Goal: Information Seeking & Learning: Compare options

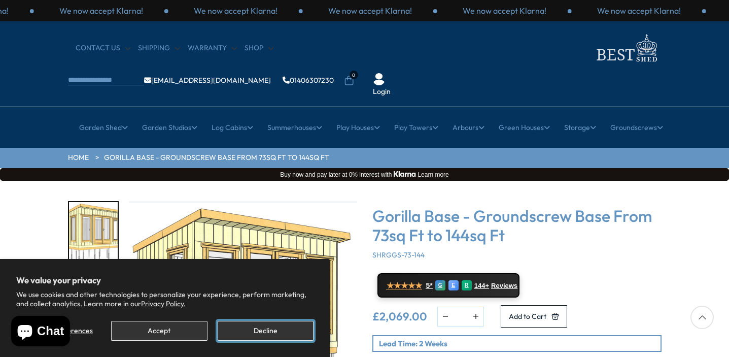
click at [236, 330] on button "Decline" at bounding box center [266, 331] width 96 height 20
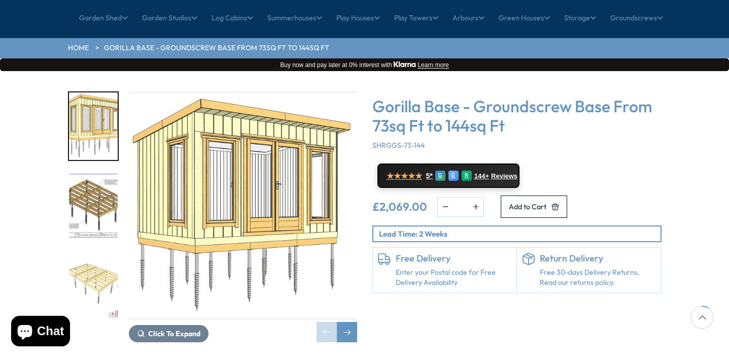
scroll to position [112, 0]
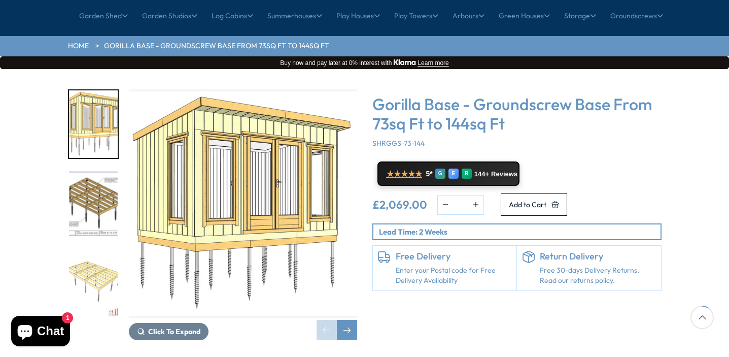
click at [94, 170] on img "2 / 9" at bounding box center [93, 203] width 49 height 67
click at [97, 170] on img "2 / 9" at bounding box center [93, 203] width 49 height 67
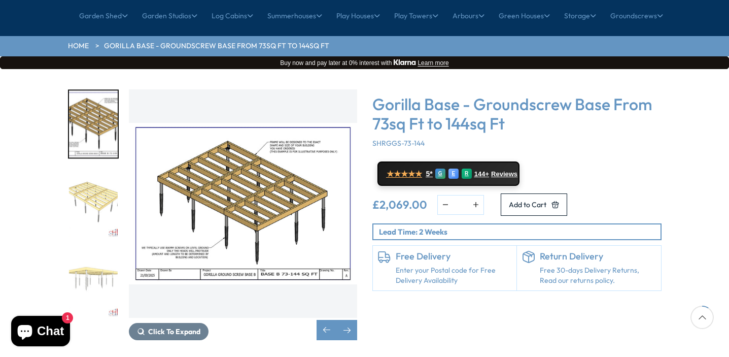
click at [96, 170] on img "3 / 9" at bounding box center [93, 203] width 49 height 67
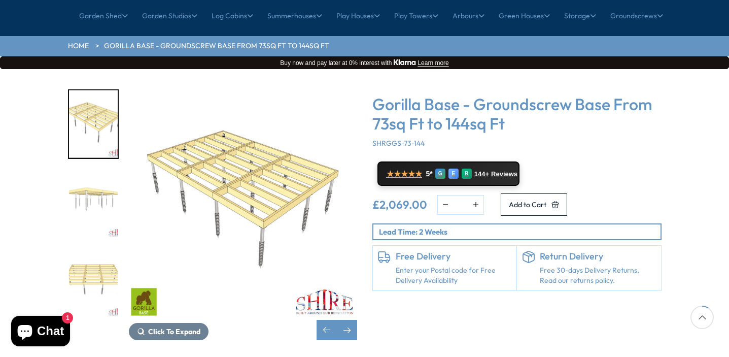
click at [91, 104] on img "3 / 9" at bounding box center [93, 123] width 49 height 67
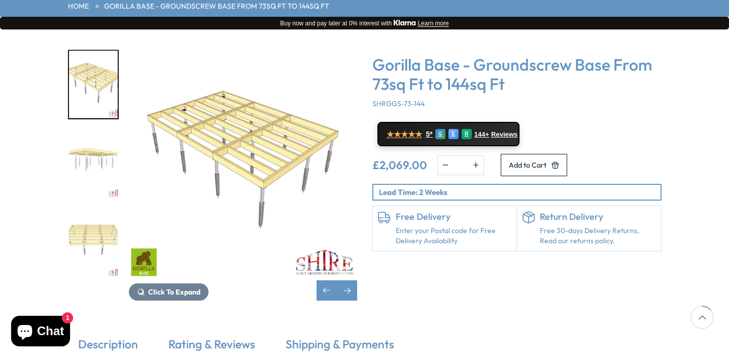
scroll to position [149, 0]
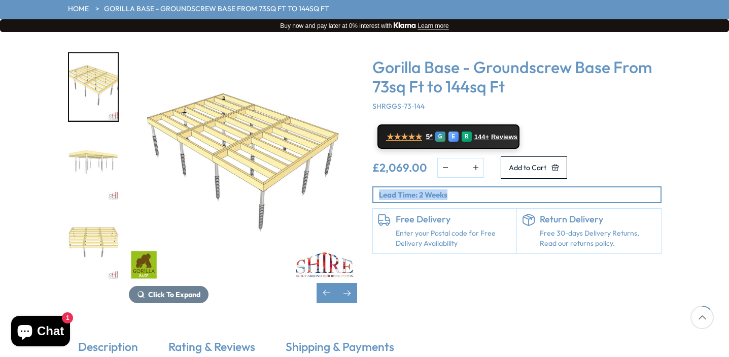
drag, startPoint x: 456, startPoint y: 164, endPoint x: 367, endPoint y: 162, distance: 88.3
click at [367, 162] on div "Gorilla Base - Groundscrew Base From 73sq Ft to 144sq Ft SHRGGS-73-144 ★★★★★ 5*…" at bounding box center [517, 177] width 304 height 251
copy p "Lead Time: 2 Weeks"
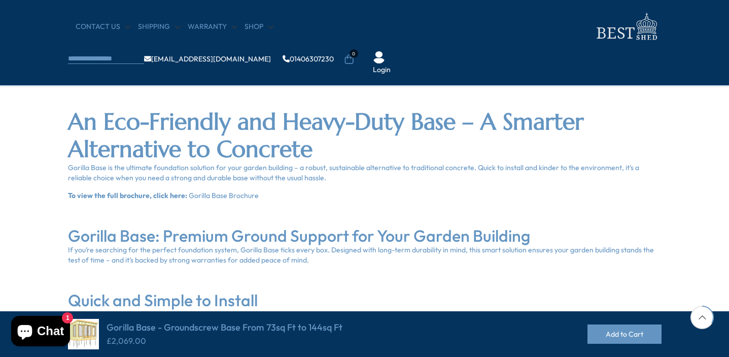
scroll to position [439, 0]
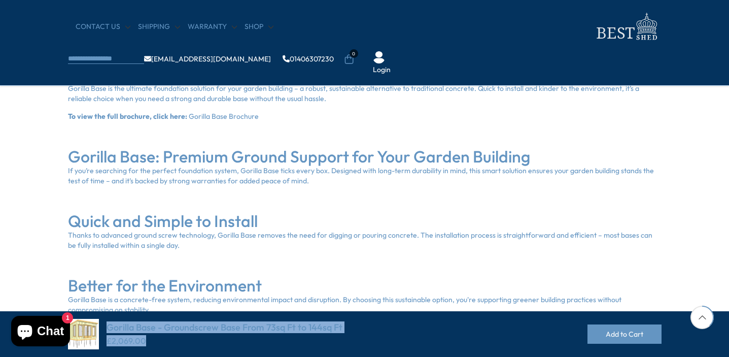
drag, startPoint x: 154, startPoint y: 338, endPoint x: 108, endPoint y: 330, distance: 46.5
click at [108, 330] on div "Gorilla Base - Groundscrew Base From 73sq Ft to 144sq Ft £2,069.00" at bounding box center [225, 334] width 236 height 25
copy div "Gorilla Base - Groundscrew Base From 73sq Ft to 144sq Ft £2,069.00"
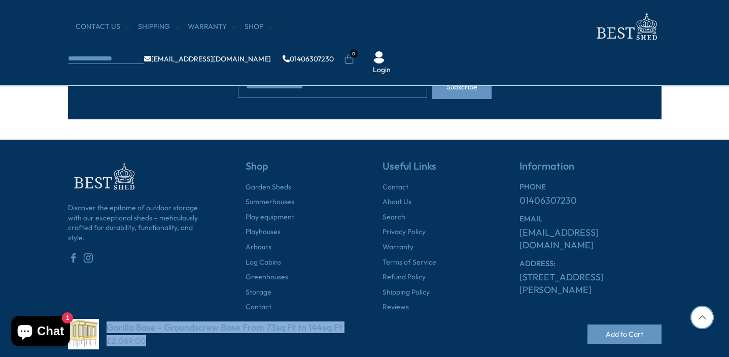
scroll to position [1137, 0]
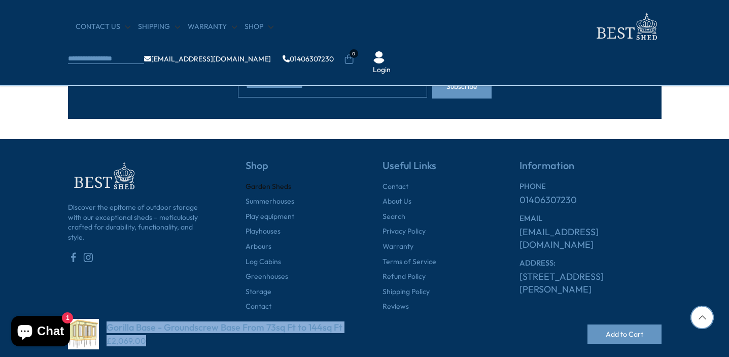
click at [259, 185] on link "Garden Sheds" at bounding box center [269, 187] width 46 height 10
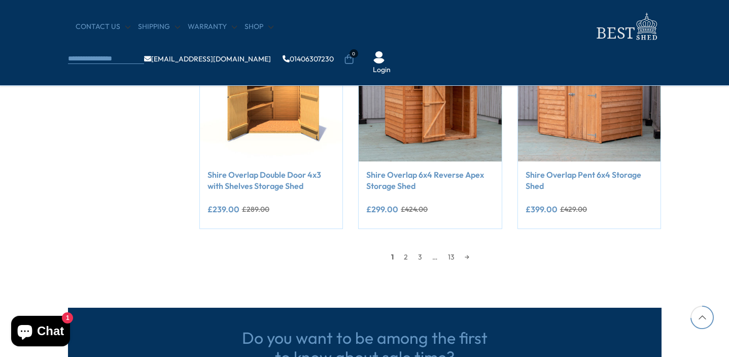
scroll to position [897, 0]
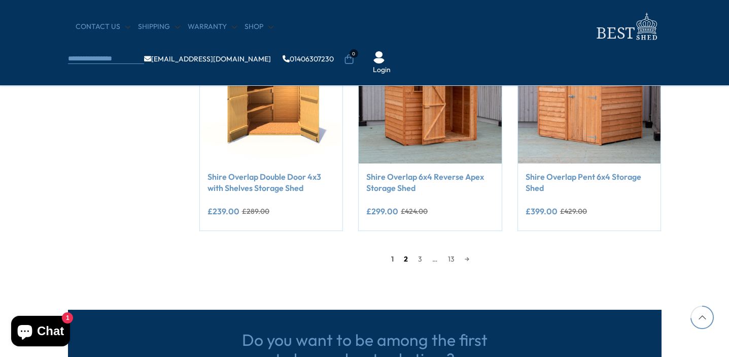
click at [403, 256] on link "2" at bounding box center [406, 258] width 14 height 15
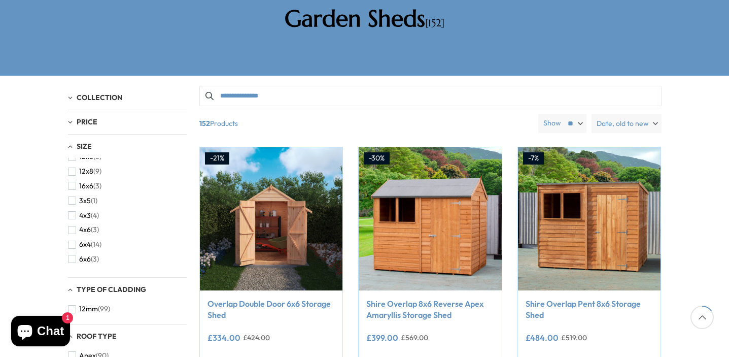
scroll to position [157, 0]
click at [87, 238] on span "6x4" at bounding box center [85, 242] width 12 height 9
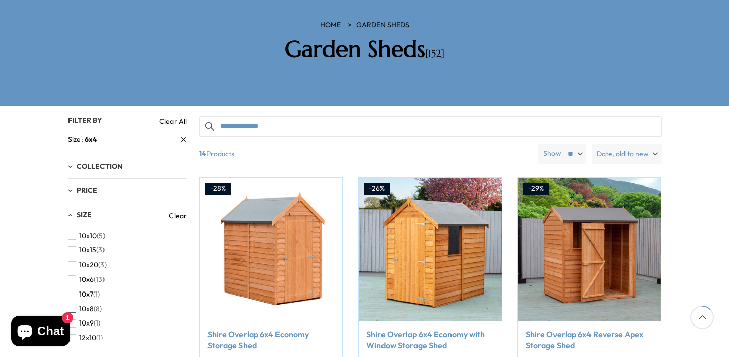
scroll to position [162, 0]
click at [71, 211] on div "Size" at bounding box center [118, 216] width 101 height 10
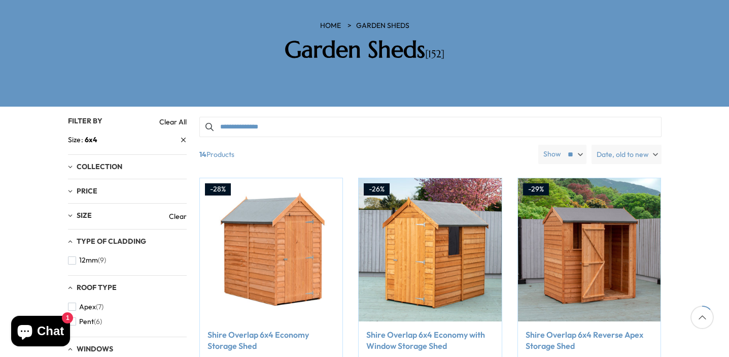
click at [71, 211] on div "Size" at bounding box center [118, 216] width 101 height 10
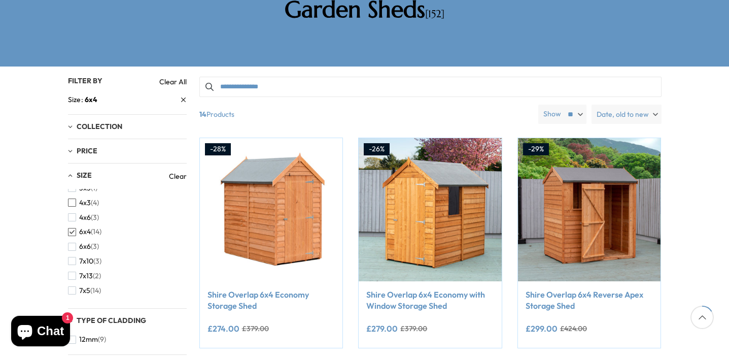
scroll to position [198, 0]
click at [71, 227] on span "button" at bounding box center [72, 231] width 8 height 8
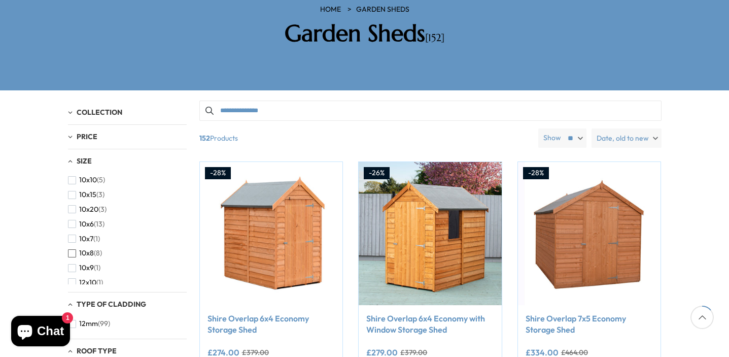
scroll to position [176, 0]
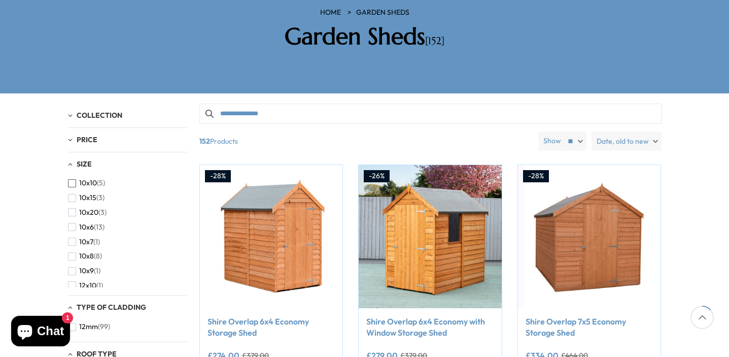
click at [93, 179] on span "10x10" at bounding box center [88, 183] width 18 height 9
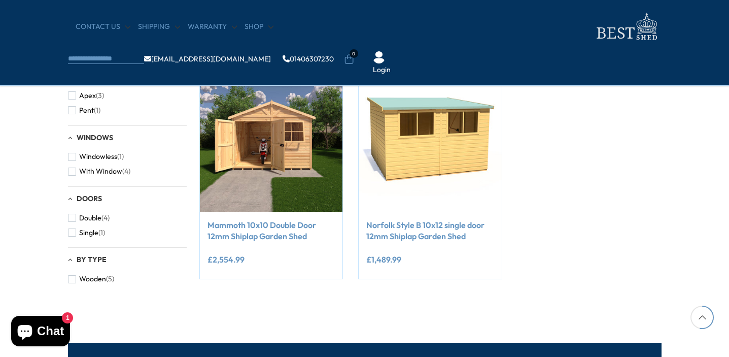
scroll to position [408, 0]
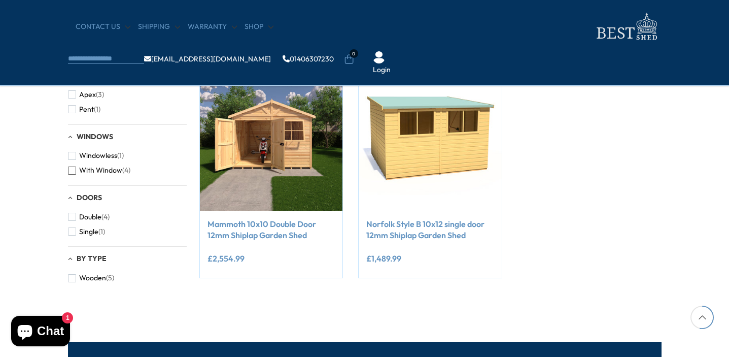
click at [114, 171] on span "With Window" at bounding box center [100, 170] width 43 height 9
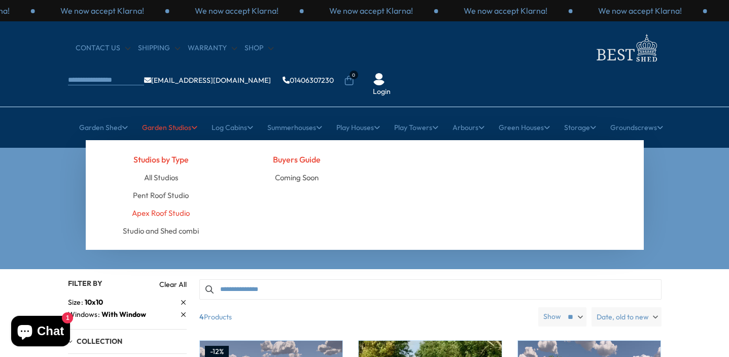
click at [159, 204] on link "Apex Roof Studio" at bounding box center [161, 213] width 58 height 18
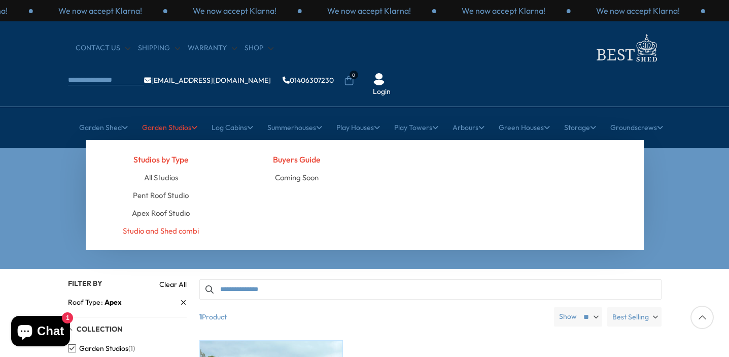
click at [157, 222] on link "Studio and Shed combi" at bounding box center [161, 231] width 76 height 18
click at [169, 115] on link "Garden Studios" at bounding box center [169, 127] width 55 height 25
click at [167, 168] on link "All Studios" at bounding box center [161, 177] width 34 height 18
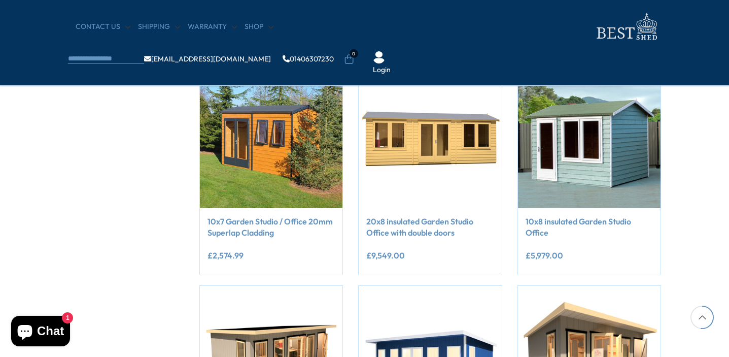
scroll to position [631, 0]
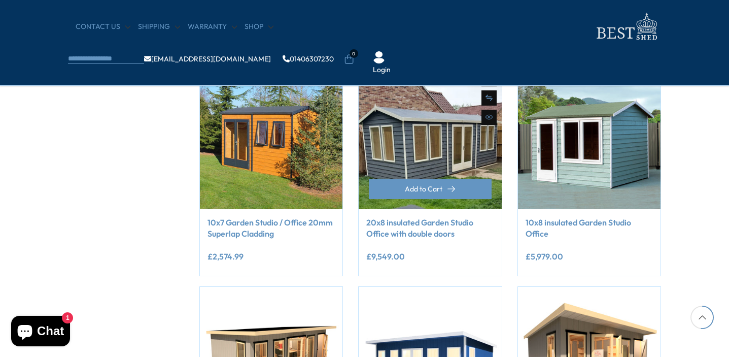
click at [415, 148] on img at bounding box center [430, 137] width 143 height 143
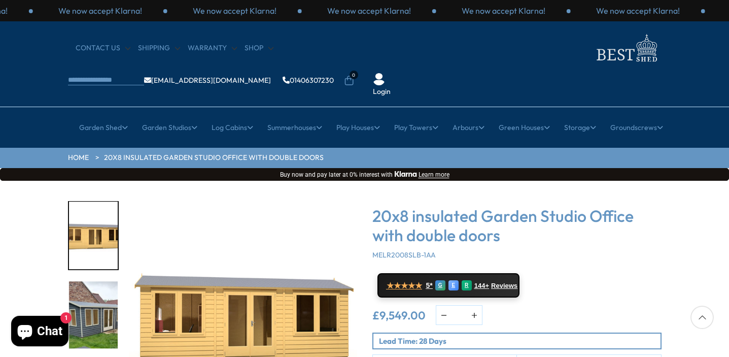
click at [96, 282] on img "2 / 9" at bounding box center [93, 314] width 49 height 67
click at [97, 282] on img "2 / 9" at bounding box center [93, 315] width 49 height 67
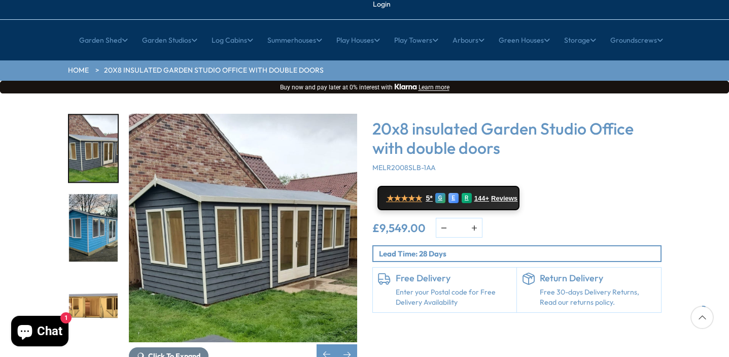
scroll to position [89, 0]
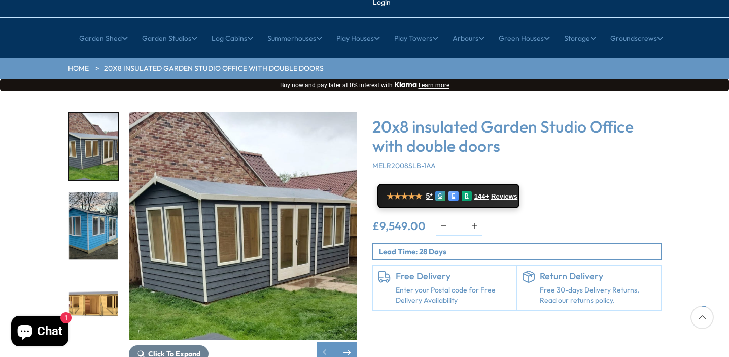
click at [88, 271] on img "4 / 9" at bounding box center [93, 304] width 49 height 67
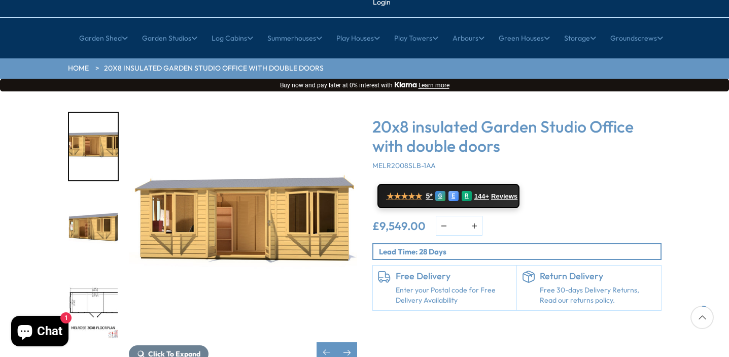
click at [97, 192] on img "5 / 9" at bounding box center [93, 225] width 49 height 67
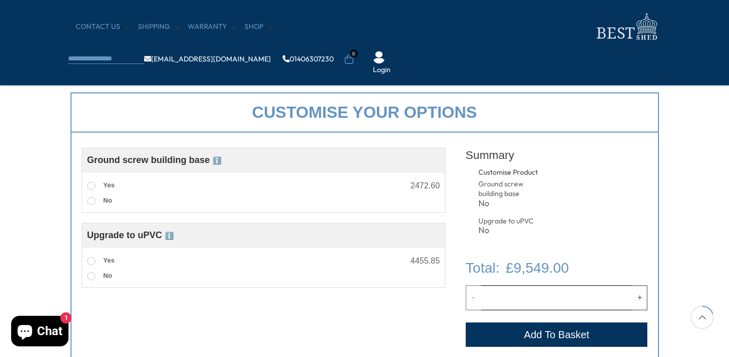
scroll to position [346, 0]
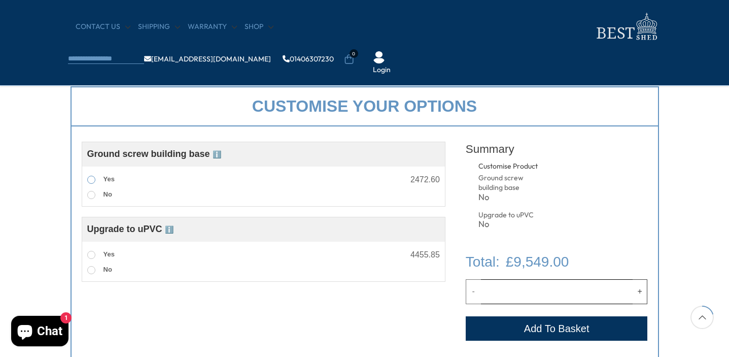
click at [93, 180] on span at bounding box center [91, 180] width 8 height 8
click at [92, 194] on span at bounding box center [91, 195] width 8 height 8
click at [93, 179] on span at bounding box center [91, 180] width 8 height 8
click at [90, 256] on span at bounding box center [91, 255] width 8 height 8
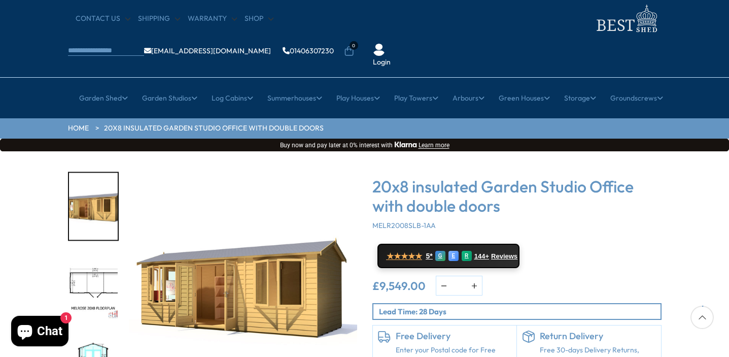
scroll to position [30, 0]
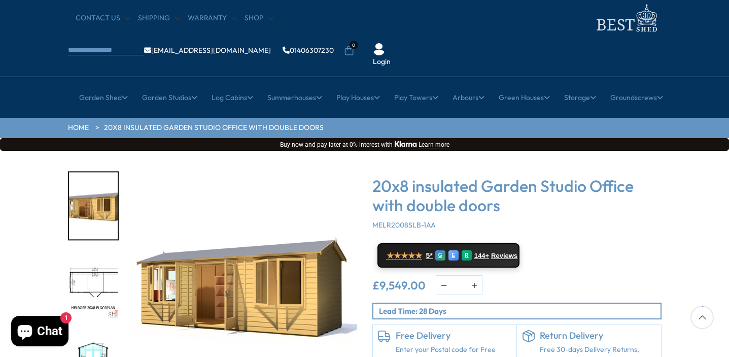
click at [97, 256] on img "6 / 9" at bounding box center [93, 285] width 49 height 67
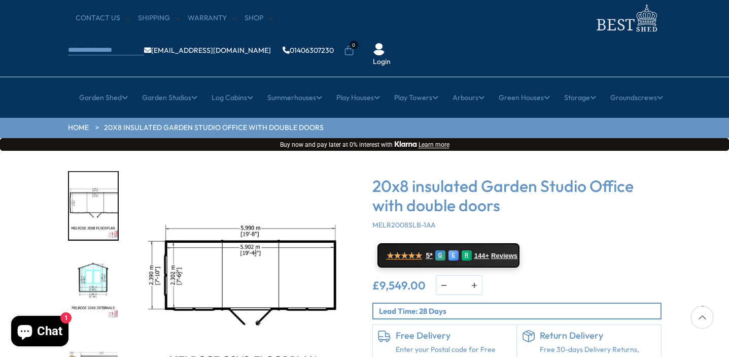
click at [95, 252] on img "7 / 9" at bounding box center [93, 285] width 49 height 67
click at [94, 187] on img "6 / 9" at bounding box center [93, 205] width 49 height 67
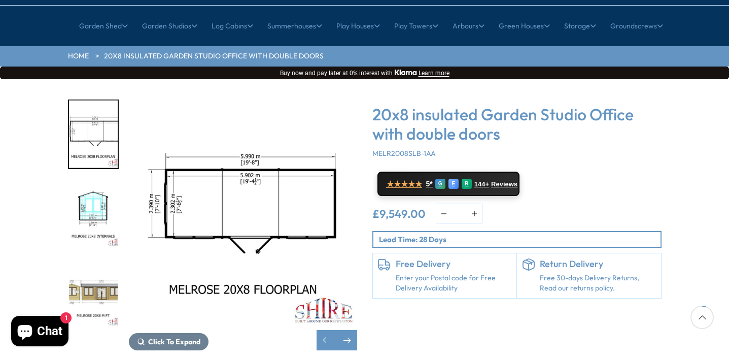
scroll to position [102, 0]
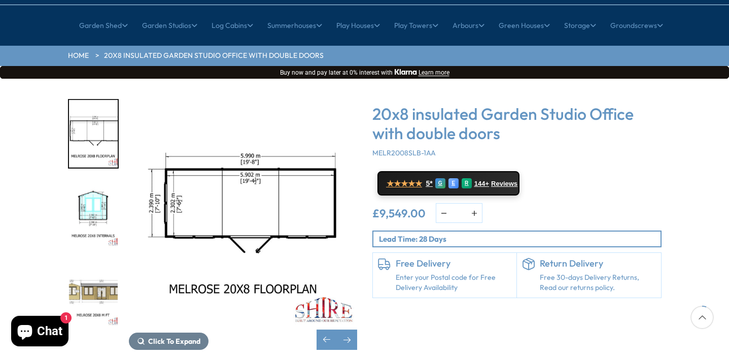
click at [95, 260] on img "8 / 9" at bounding box center [93, 292] width 49 height 67
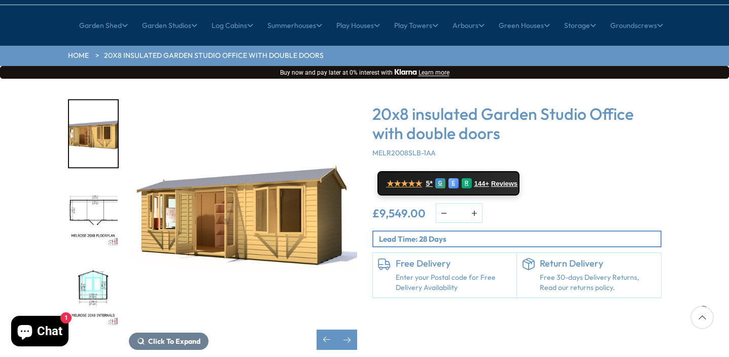
click at [91, 259] on img "7 / 9" at bounding box center [93, 292] width 49 height 67
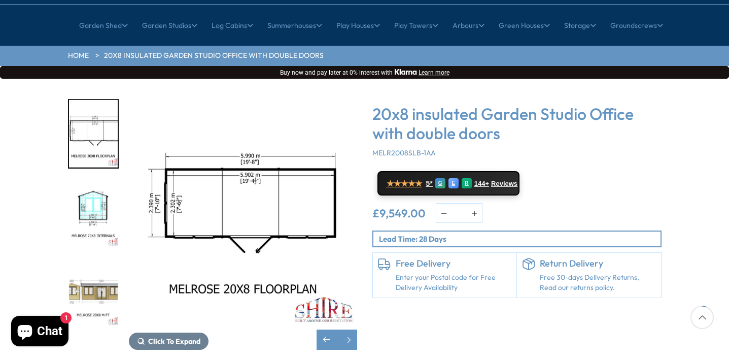
click at [91, 259] on img "8 / 9" at bounding box center [93, 292] width 49 height 67
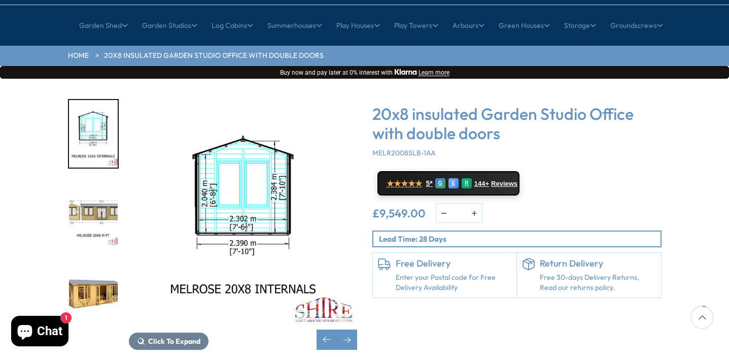
click at [91, 259] on img "9 / 9" at bounding box center [93, 292] width 49 height 67
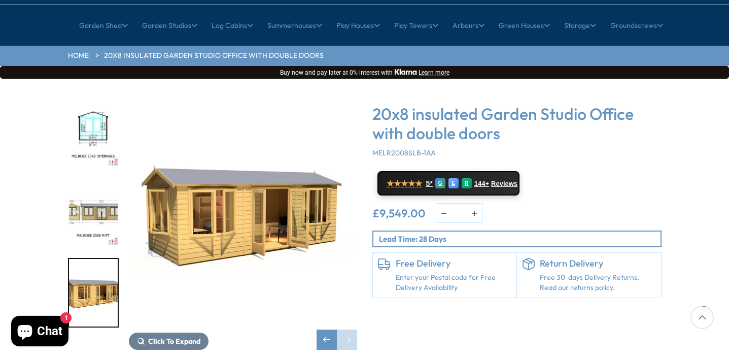
click at [89, 192] on img "8 / 9" at bounding box center [93, 213] width 49 height 67
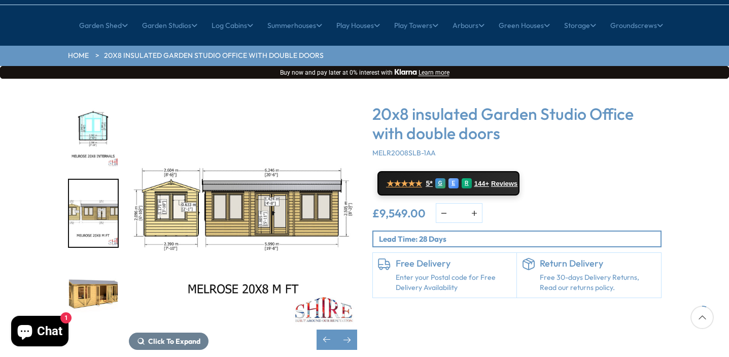
click at [98, 100] on img "7 / 9" at bounding box center [93, 133] width 49 height 67
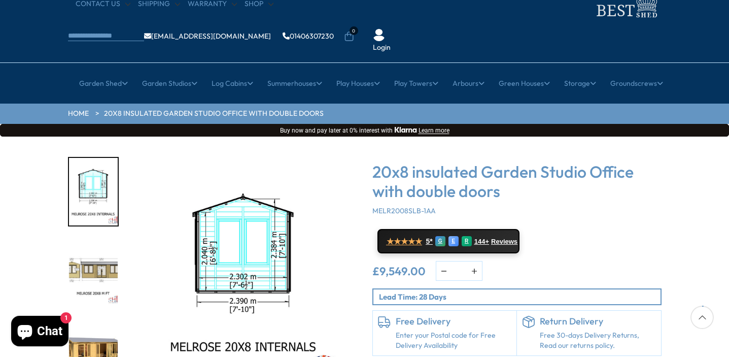
scroll to position [34, 0]
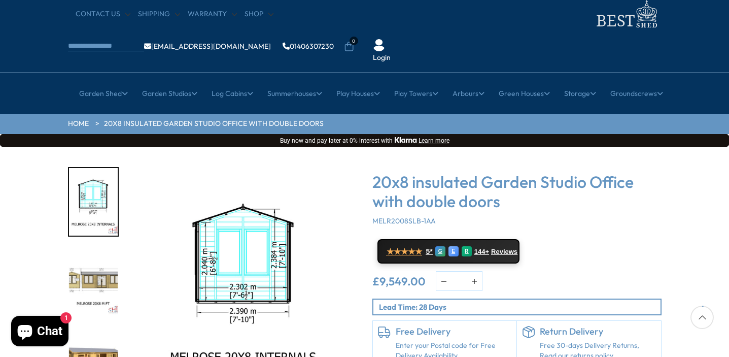
click at [104, 169] on img "7 / 9" at bounding box center [93, 201] width 49 height 67
click at [101, 327] on img "9 / 9" at bounding box center [93, 360] width 49 height 67
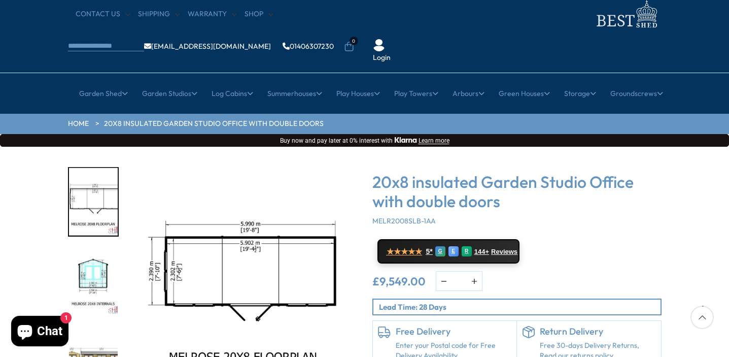
click at [95, 174] on img "6 / 9" at bounding box center [93, 201] width 49 height 67
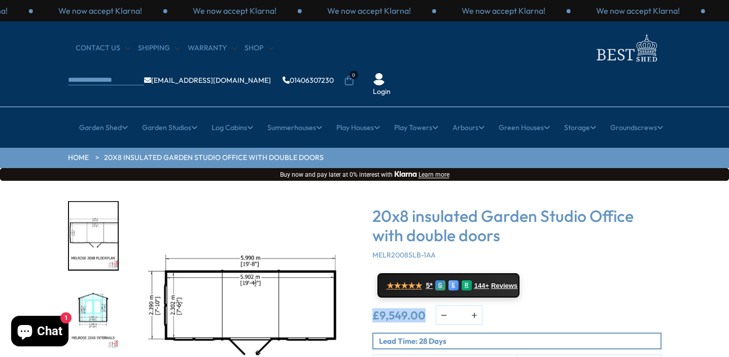
drag, startPoint x: 425, startPoint y: 282, endPoint x: 370, endPoint y: 281, distance: 55.3
click at [370, 281] on div "20x8 insulated Garden Studio Office with double doors MELR2008SLB-1AA ★★★★★ 5* …" at bounding box center [517, 326] width 304 height 251
click at [602, 273] on div "★★★★★ 5* G E R 144+ Reviews" at bounding box center [516, 285] width 289 height 24
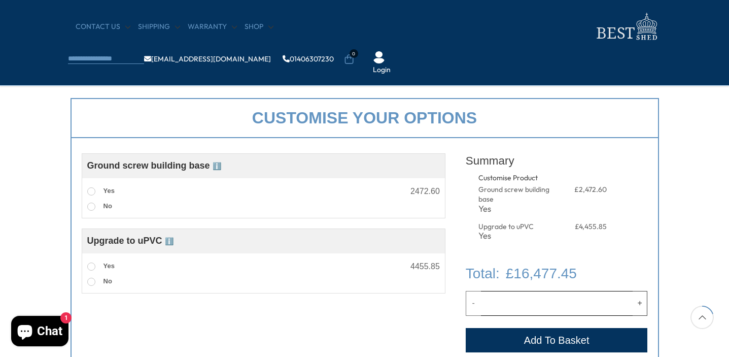
scroll to position [337, 0]
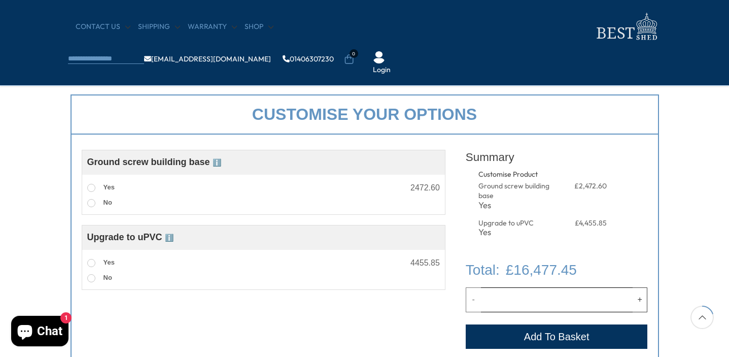
drag, startPoint x: 592, startPoint y: 270, endPoint x: 459, endPoint y: 271, distance: 133.4
click at [459, 271] on div "Customise Product Ground screw building base ℹ️ Assembled Ground Screw Base A s…" at bounding box center [365, 261] width 589 height 254
drag, startPoint x: 587, startPoint y: 272, endPoint x: 604, endPoint y: 258, distance: 22.4
click at [604, 258] on div "Customise Product Ground screw building base ℹ️ Assembled Ground Screw Base A s…" at bounding box center [365, 261] width 589 height 254
click at [594, 272] on div "£16,477.45" at bounding box center [557, 269] width 182 height 21
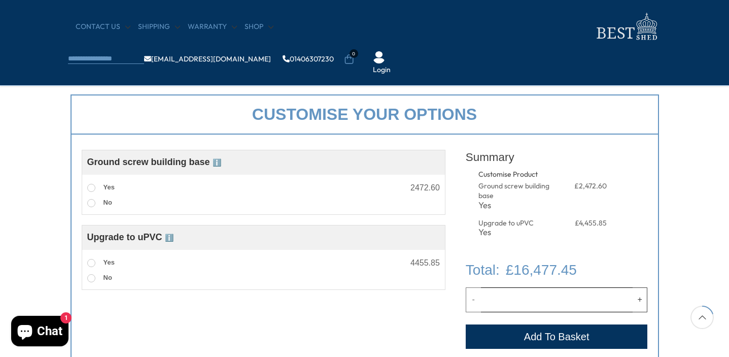
click at [503, 270] on div "£16,477.45" at bounding box center [521, 269] width 111 height 21
drag, startPoint x: 509, startPoint y: 270, endPoint x: 578, endPoint y: 272, distance: 69.0
click at [577, 272] on span "£16,477.45" at bounding box center [541, 269] width 71 height 21
copy span "£16,477.45"
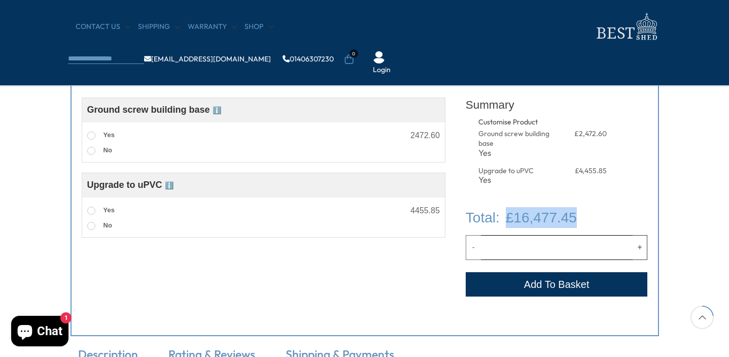
scroll to position [392, 0]
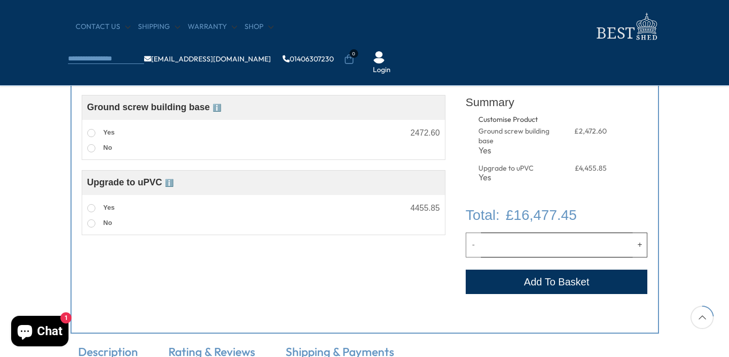
click at [604, 199] on div "Summary Customise Product Ground screw building base Yes £2,472.60 Upgrade to u…" at bounding box center [557, 147] width 182 height 115
click at [91, 150] on span at bounding box center [91, 148] width 8 height 8
click at [91, 224] on span at bounding box center [91, 223] width 8 height 8
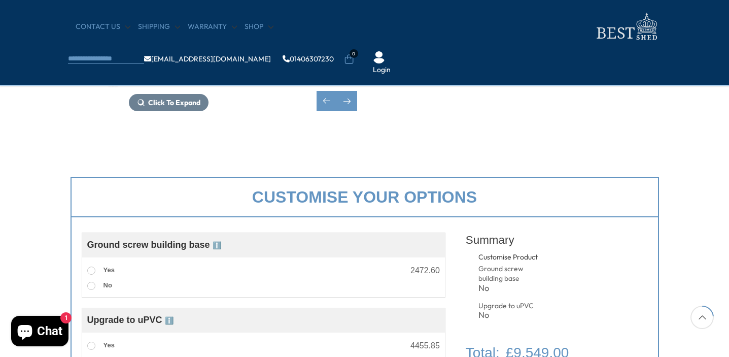
scroll to position [0, 0]
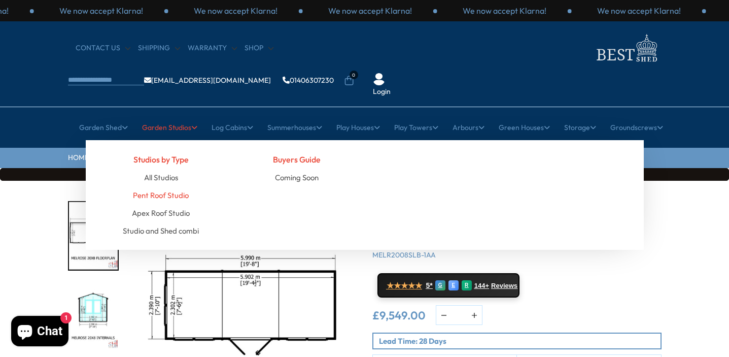
click at [159, 186] on link "Pent Roof Studio" at bounding box center [161, 195] width 56 height 18
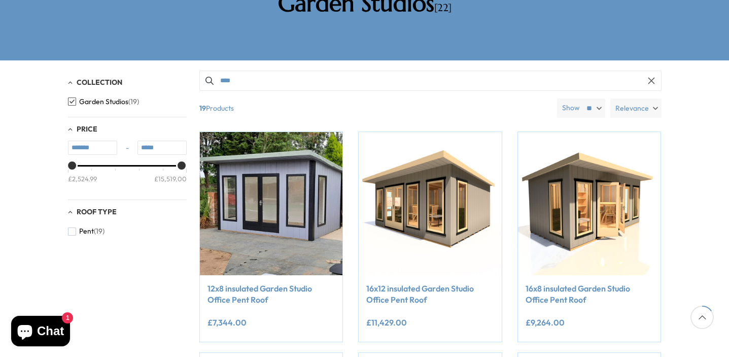
scroll to position [210, 0]
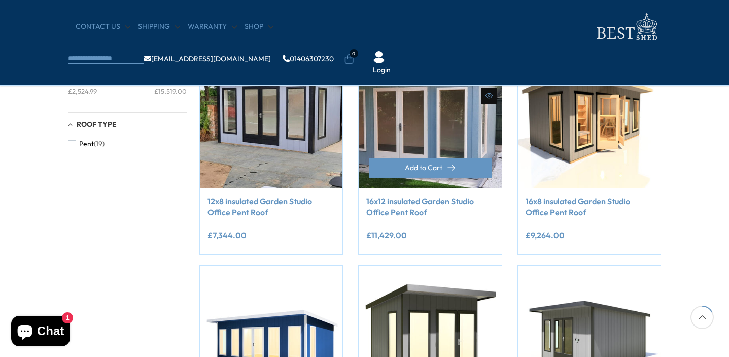
click at [435, 139] on img at bounding box center [430, 116] width 143 height 143
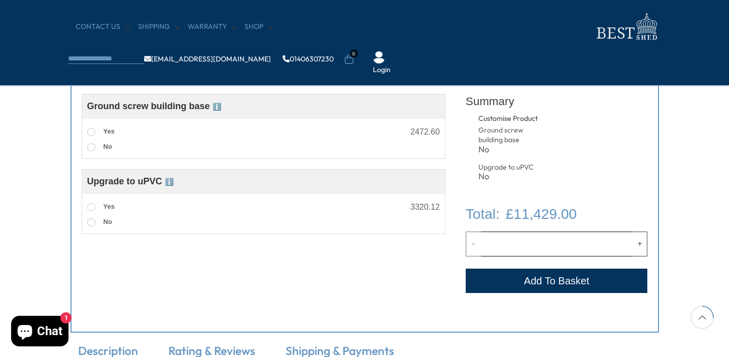
scroll to position [394, 0]
click at [92, 129] on span at bounding box center [91, 131] width 8 height 8
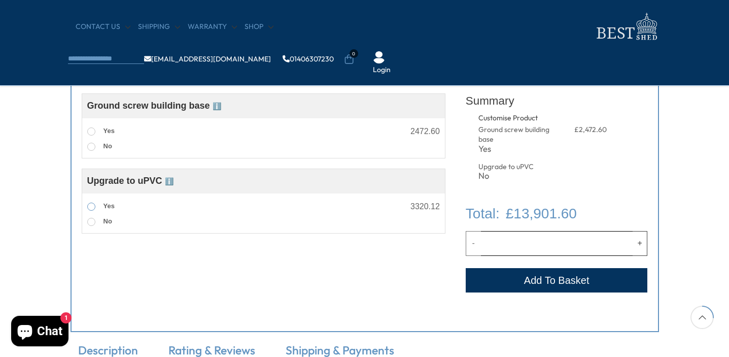
click at [91, 206] on span at bounding box center [91, 206] width 8 height 8
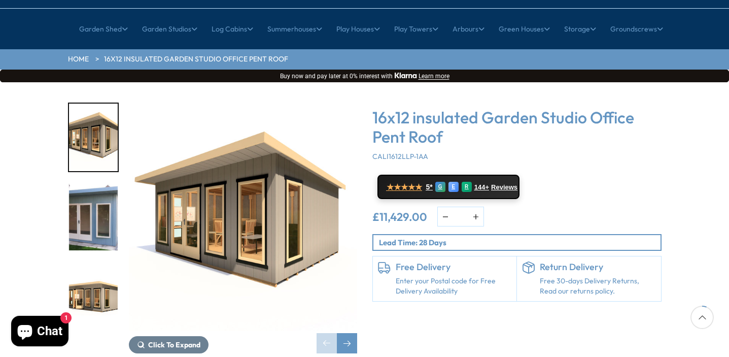
scroll to position [95, 0]
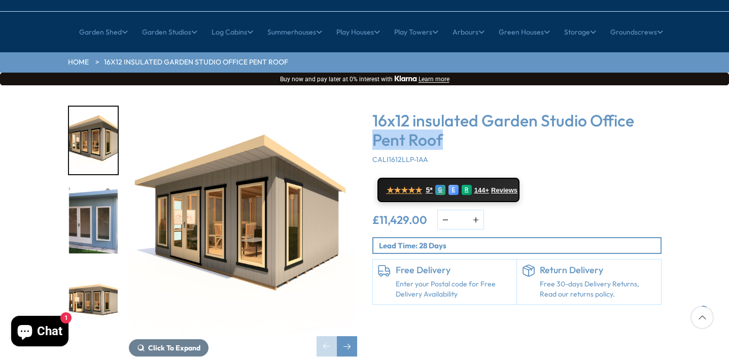
drag, startPoint x: 449, startPoint y: 105, endPoint x: 373, endPoint y: 106, distance: 75.6
click at [373, 111] on h3 "16x12 insulated Garden Studio Office Pent Roof" at bounding box center [516, 130] width 289 height 39
copy h3 "Pent Roof"
